Goal: Task Accomplishment & Management: Manage account settings

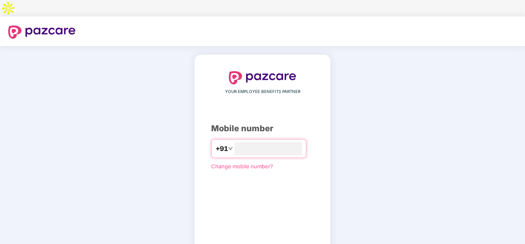
type input "**********"
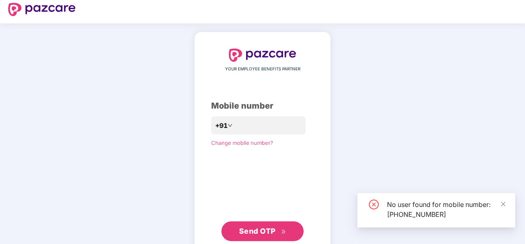
scroll to position [28, 0]
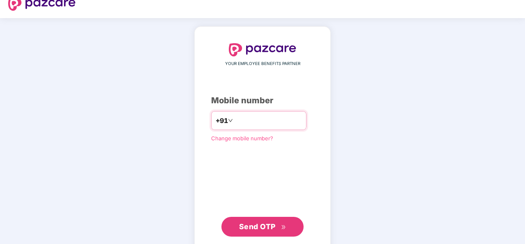
click at [268, 114] on input "**********" at bounding box center [268, 120] width 67 height 13
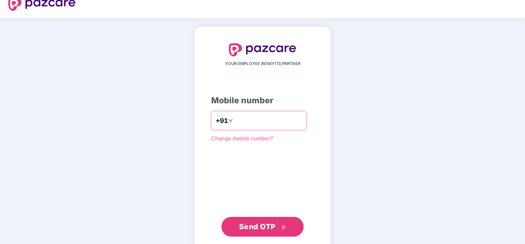
click at [268, 114] on input "**********" at bounding box center [268, 120] width 67 height 13
